Goal: Information Seeking & Learning: Learn about a topic

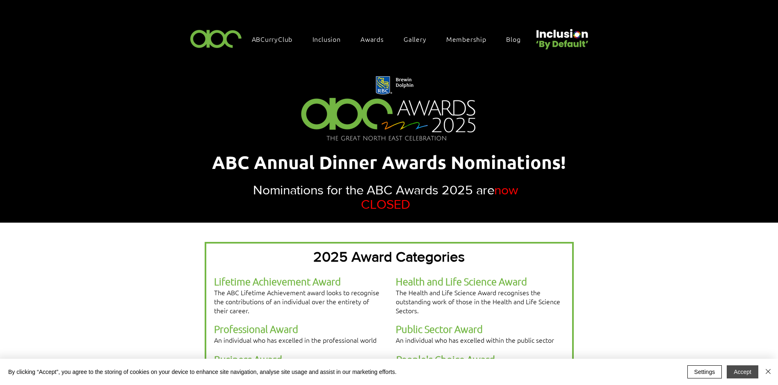
click at [743, 374] on button "Accept" at bounding box center [743, 372] width 32 height 13
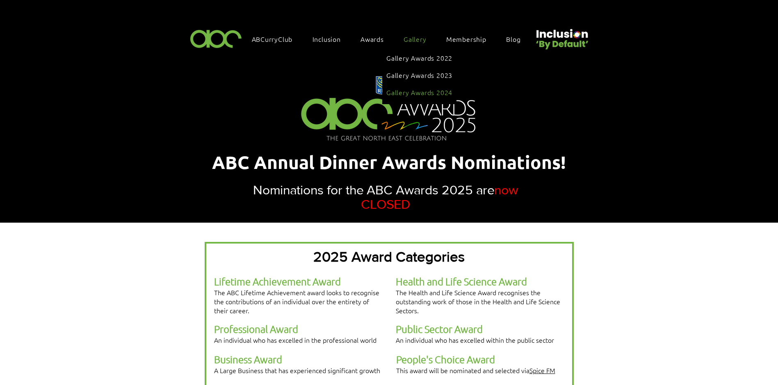
click at [414, 88] on span "Gallery Awards 2024" at bounding box center [420, 92] width 66 height 9
click at [425, 36] on span "Gallery" at bounding box center [415, 38] width 23 height 9
click at [423, 85] on link "Gallery Awards 2024" at bounding box center [420, 93] width 66 height 16
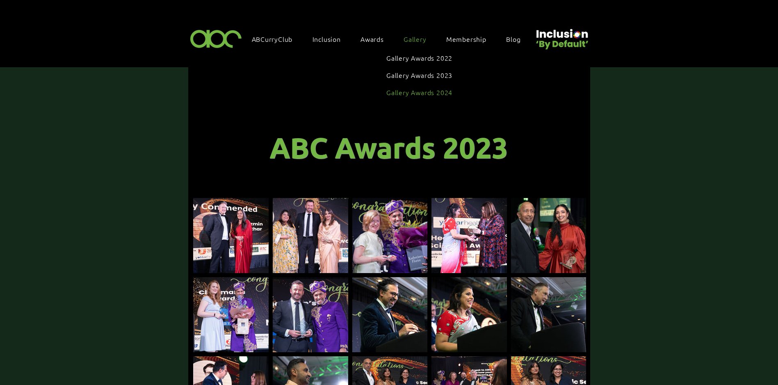
click at [427, 88] on span "Gallery Awards 2024" at bounding box center [420, 92] width 66 height 9
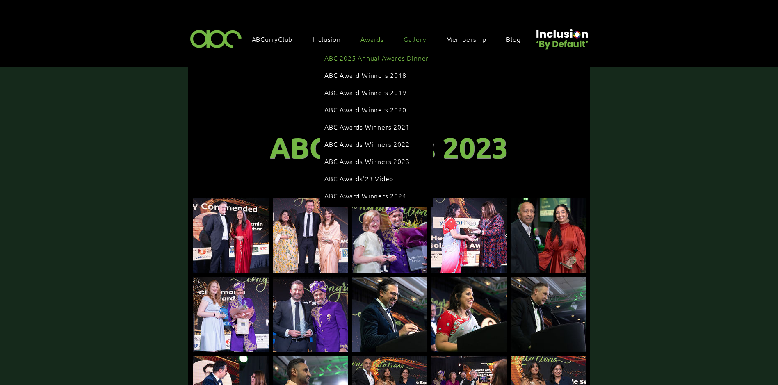
click at [363, 57] on span "ABC 2025 Annual Awards Dinner" at bounding box center [377, 57] width 104 height 9
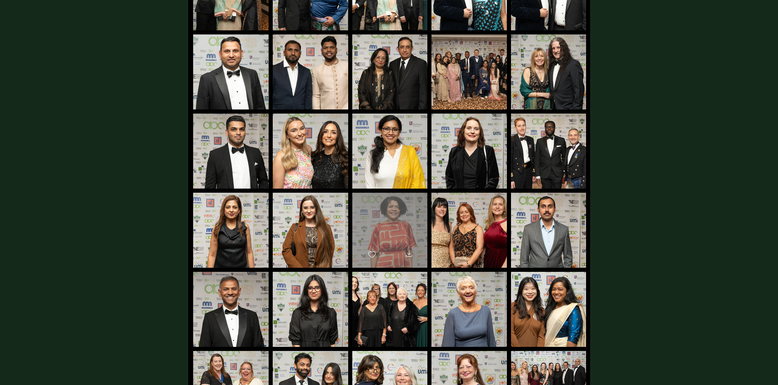
scroll to position [1108, 0]
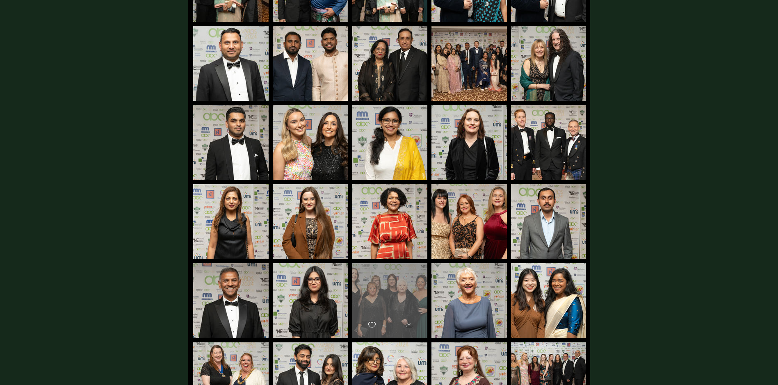
click at [405, 290] on div "main content" at bounding box center [389, 297] width 75 height 68
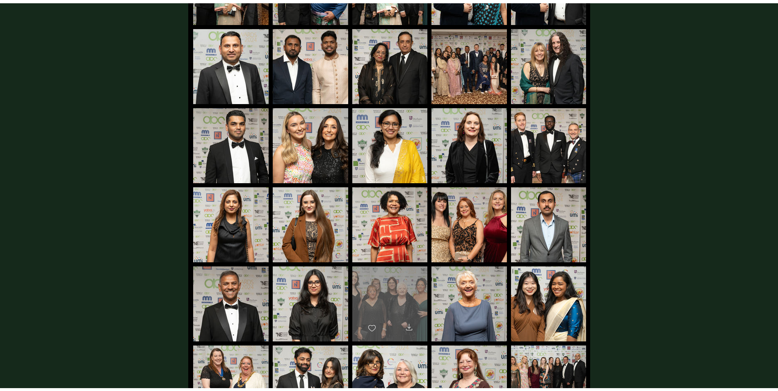
scroll to position [0, 0]
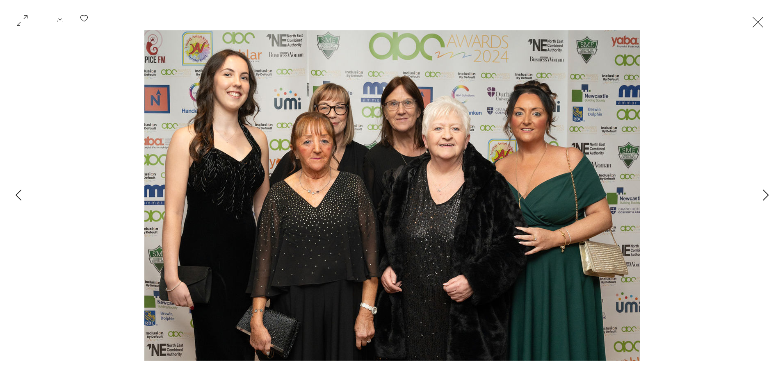
click at [764, 195] on icon "Next Item" at bounding box center [766, 195] width 6 height 11
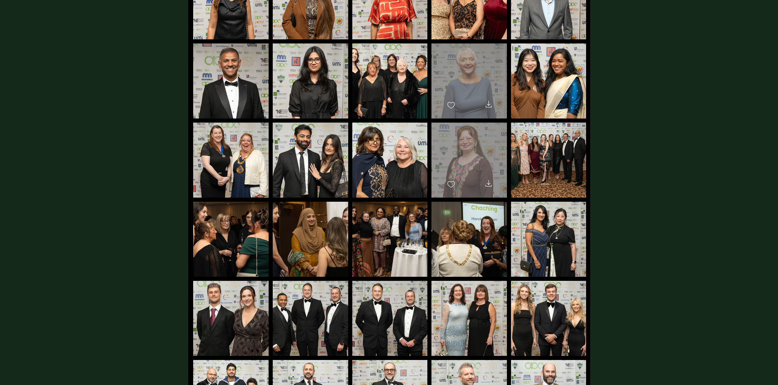
scroll to position [1337, 0]
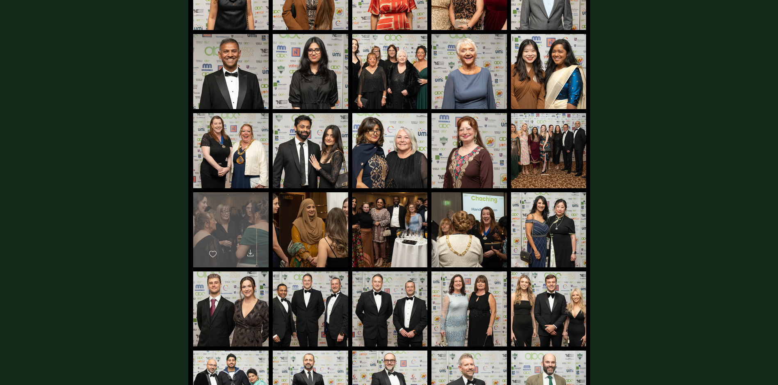
click at [251, 217] on div "main content" at bounding box center [230, 226] width 75 height 68
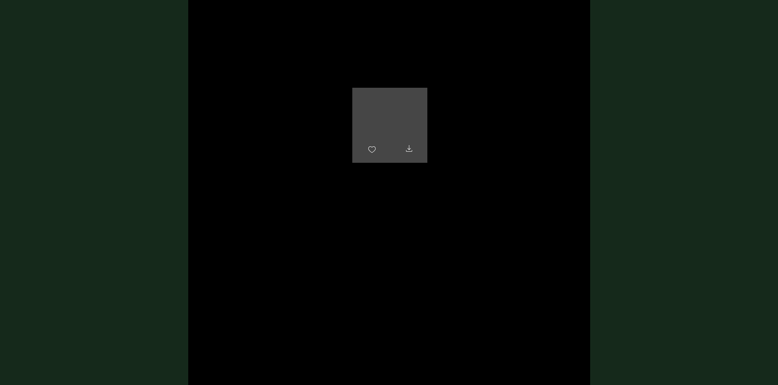
scroll to position [1887, 0]
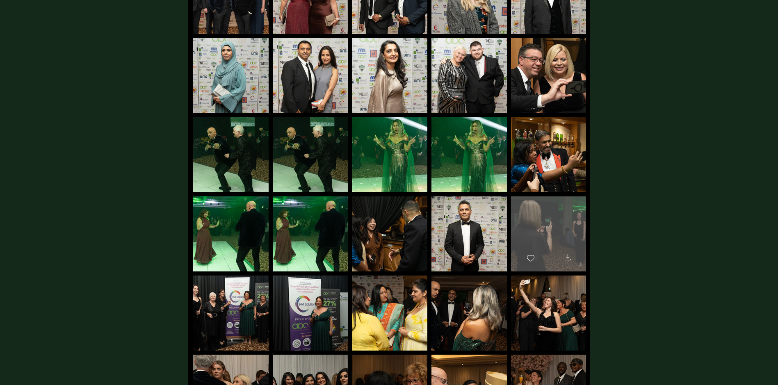
click at [576, 221] on div "main content" at bounding box center [548, 231] width 75 height 68
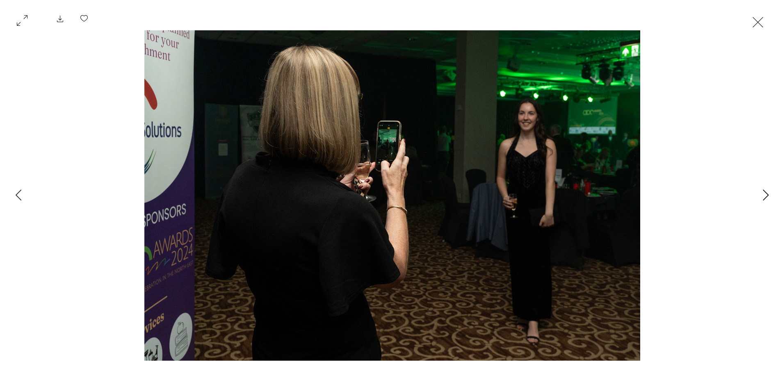
click at [764, 195] on icon "Next Item" at bounding box center [766, 195] width 6 height 11
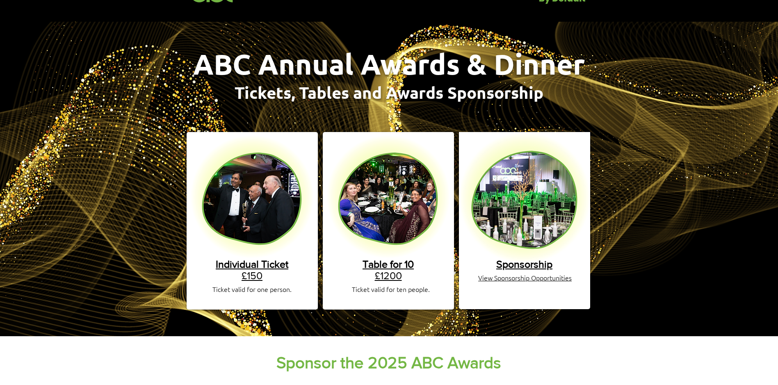
scroll to position [41, 0]
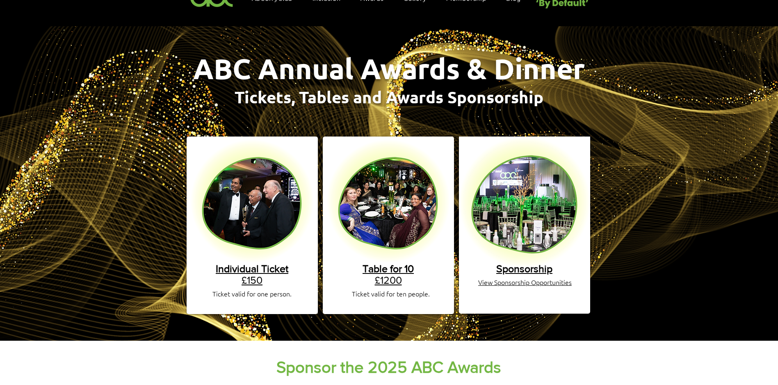
click at [521, 278] on span "View Sponsorship Opportunities" at bounding box center [525, 282] width 94 height 9
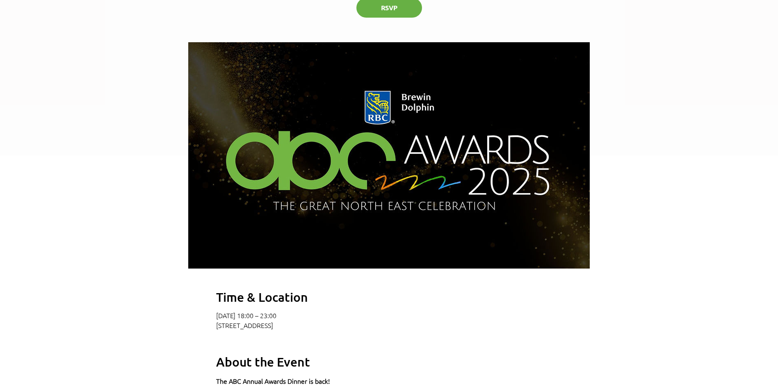
scroll to position [328, 0]
